Goal: Navigation & Orientation: Find specific page/section

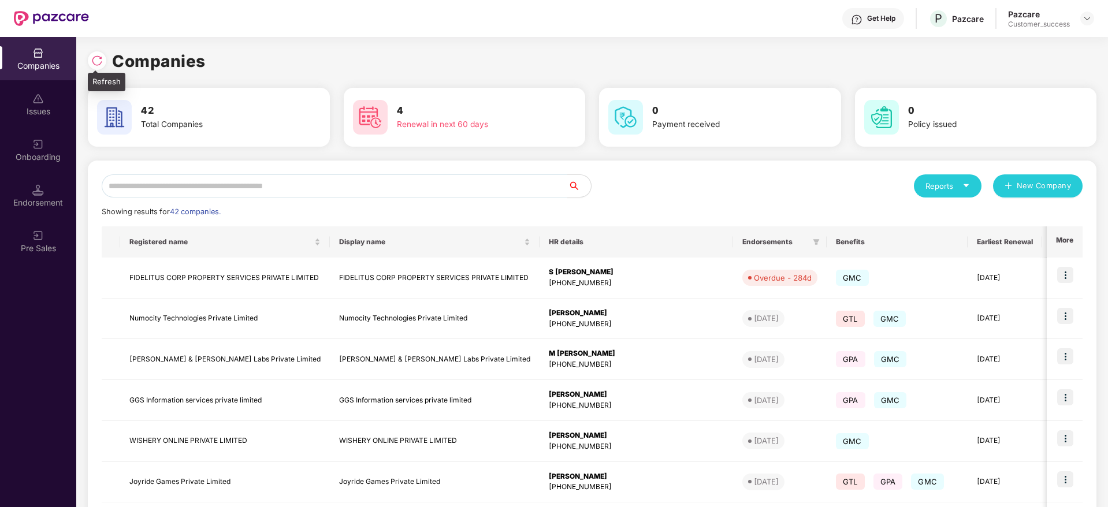
click at [92, 62] on img at bounding box center [97, 61] width 12 height 12
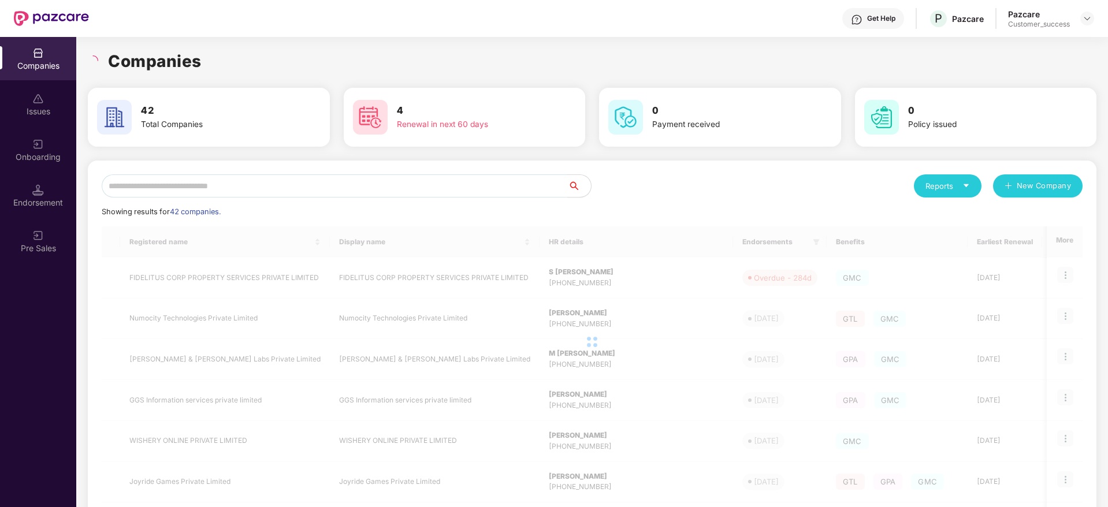
click at [210, 61] on div "Companies" at bounding box center [592, 61] width 1009 height 25
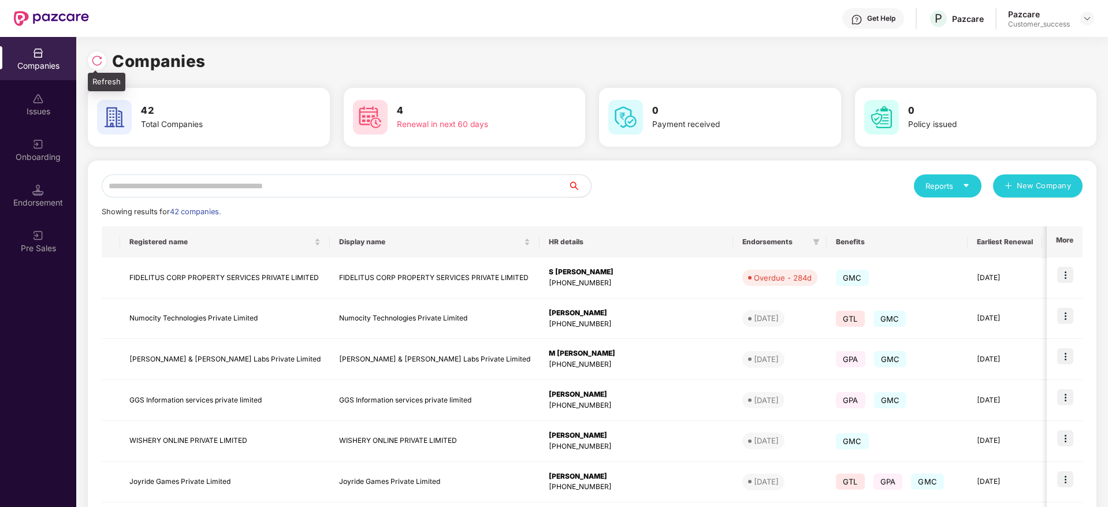
click at [108, 53] on div at bounding box center [100, 59] width 24 height 21
click at [96, 61] on img at bounding box center [97, 61] width 12 height 12
drag, startPoint x: 229, startPoint y: 62, endPoint x: 88, endPoint y: 57, distance: 141.6
click at [88, 57] on div "Companies" at bounding box center [592, 61] width 1009 height 25
click at [88, 57] on div at bounding box center [97, 60] width 18 height 18
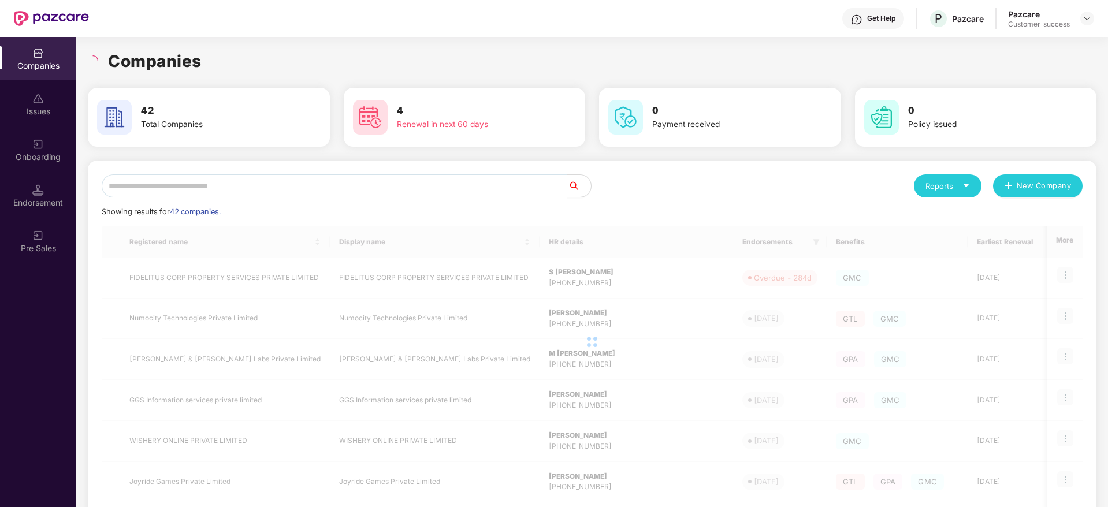
click at [146, 59] on h1 "Companies" at bounding box center [155, 61] width 94 height 25
